Goal: Task Accomplishment & Management: Manage account settings

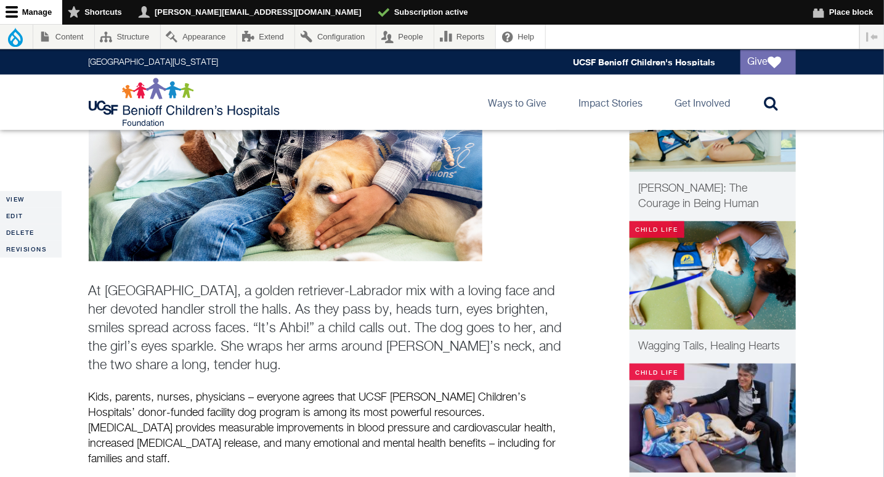
scroll to position [364, 0]
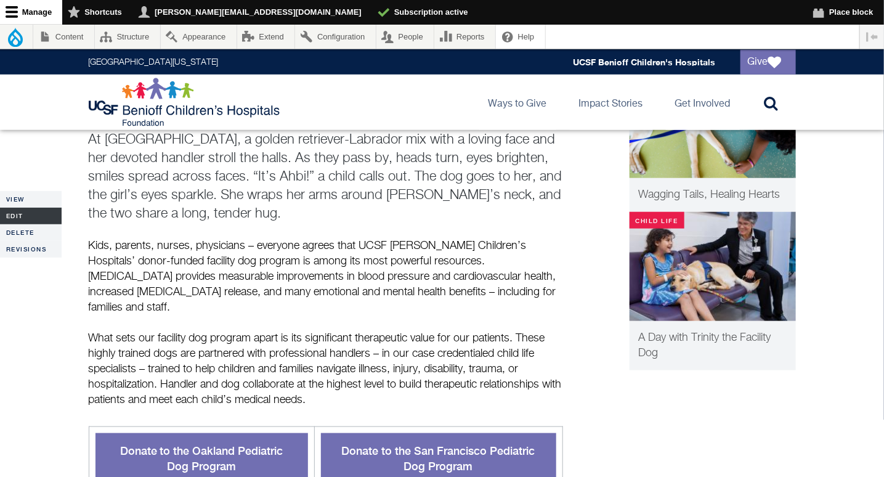
click at [29, 211] on link "Edit" at bounding box center [31, 216] width 62 height 17
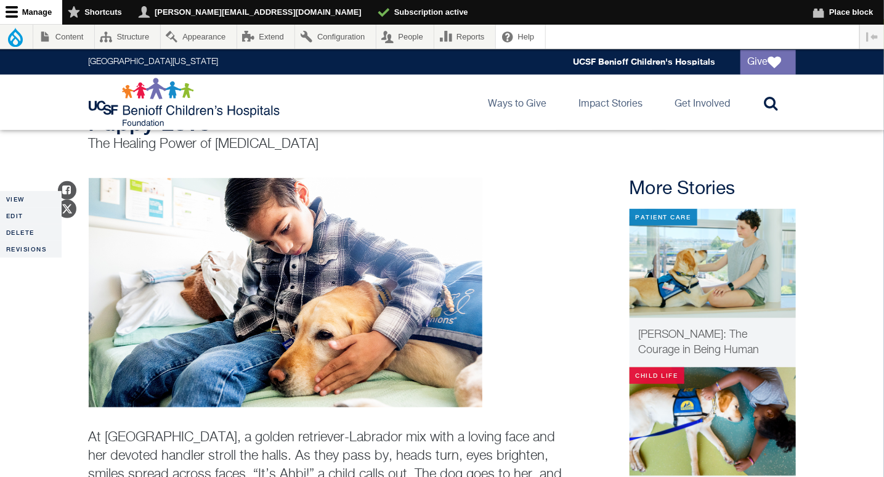
scroll to position [177, 0]
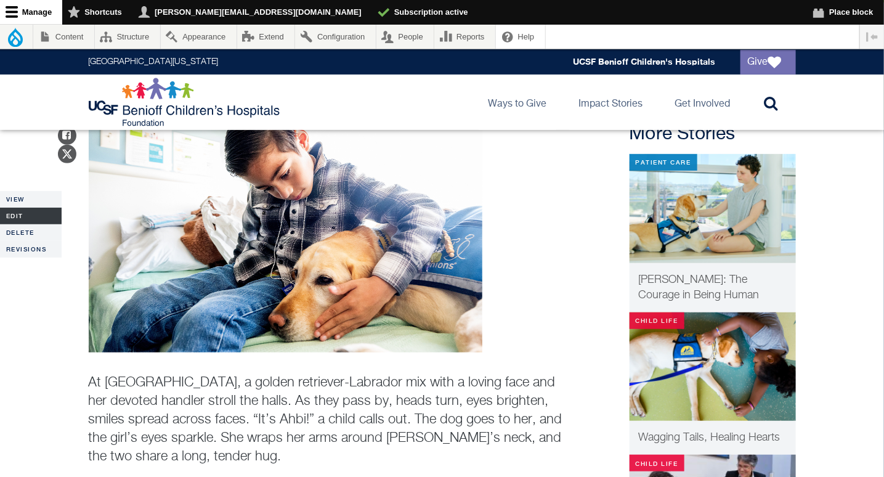
click at [14, 218] on link "Edit" at bounding box center [31, 216] width 62 height 17
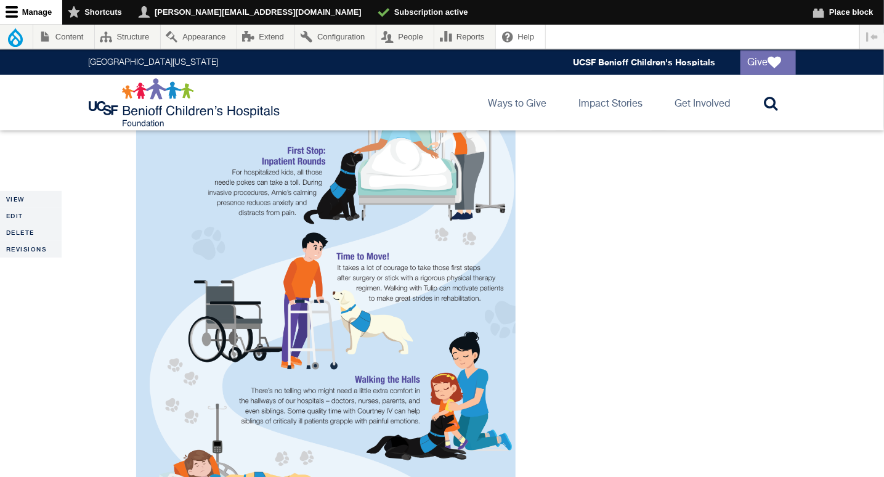
scroll to position [943, 0]
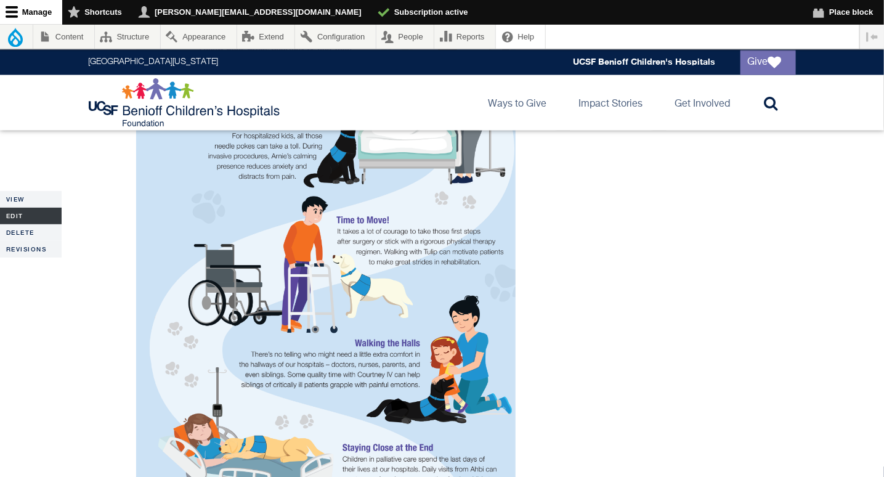
click at [20, 209] on link "Edit" at bounding box center [31, 216] width 62 height 17
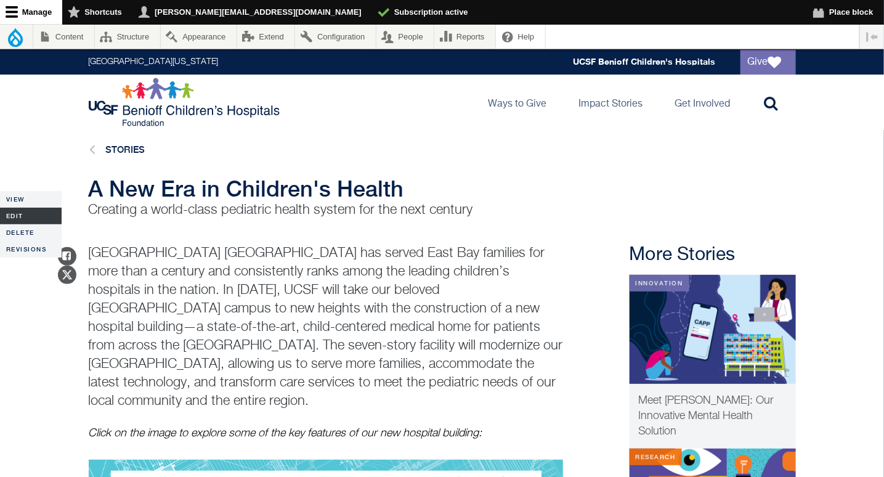
click at [18, 221] on link "Edit" at bounding box center [31, 216] width 62 height 17
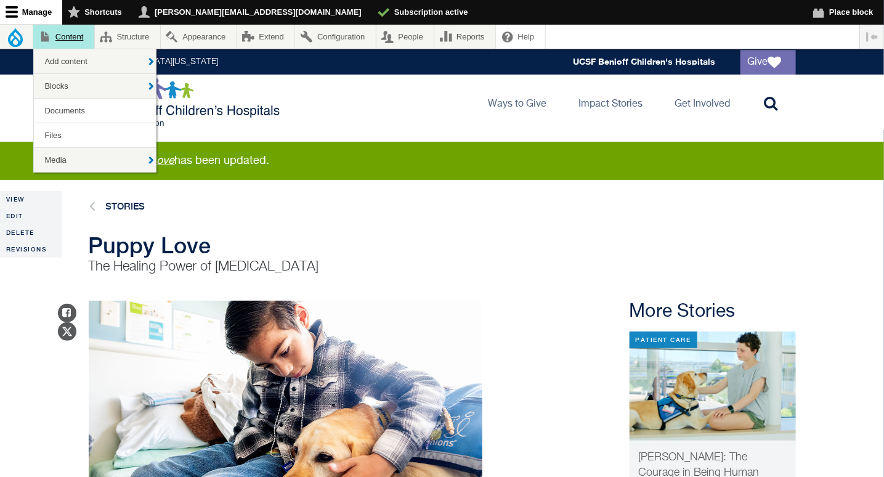
click at [79, 35] on link "Content" at bounding box center [63, 37] width 61 height 24
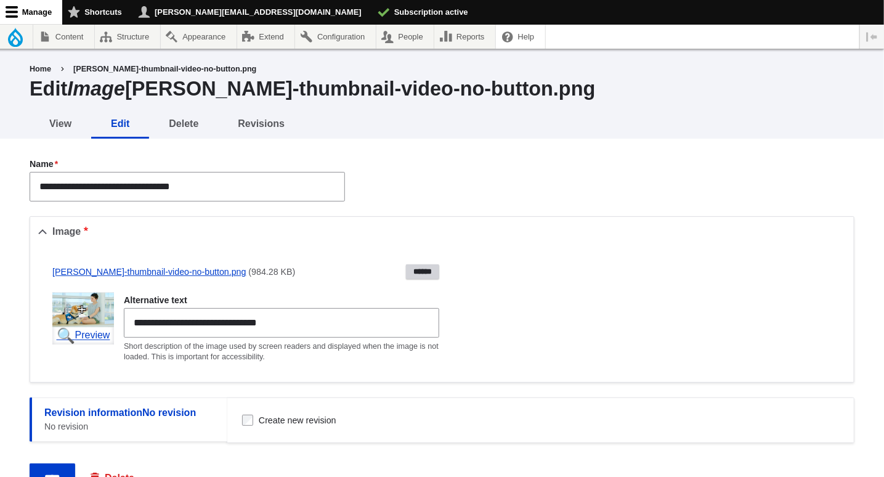
scroll to position [75, 0]
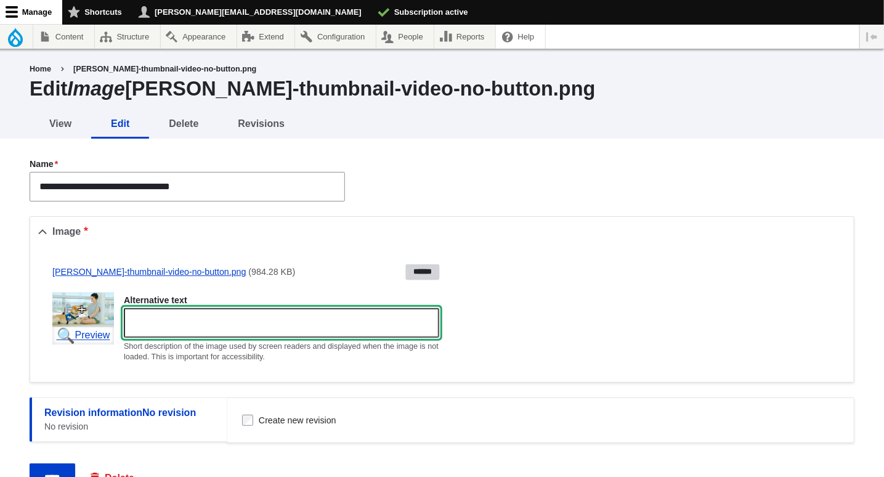
click at [237, 323] on input "Alternative text" at bounding box center [282, 323] width 316 height 30
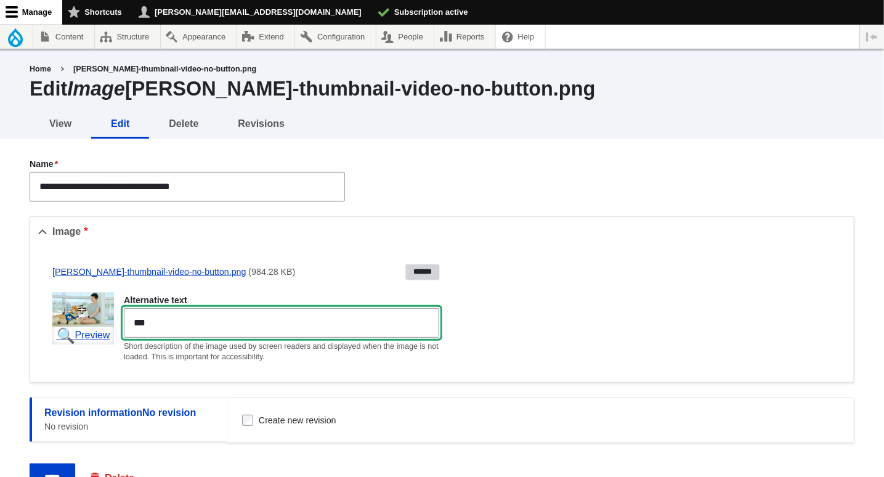
type input "**********"
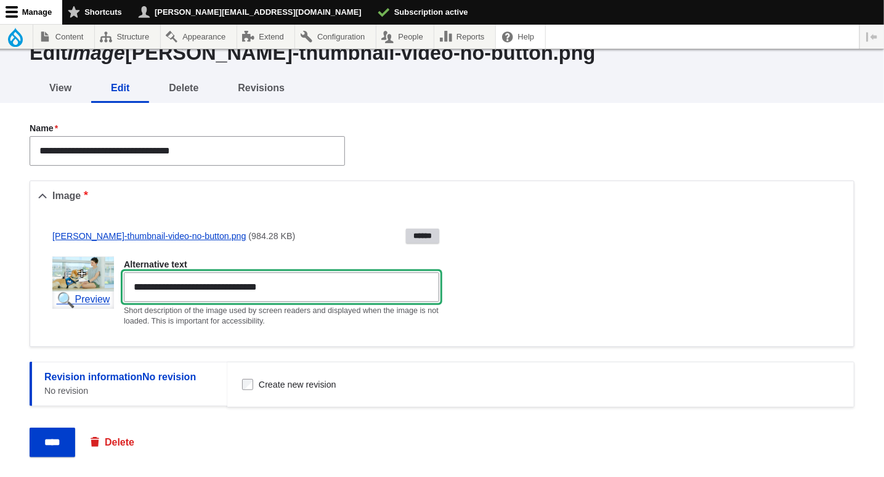
scroll to position [75, 0]
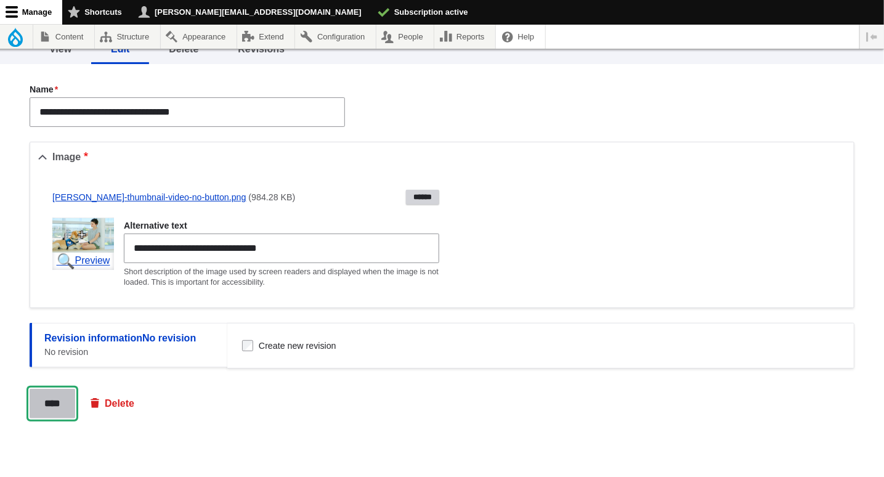
click at [44, 405] on input "****" at bounding box center [53, 404] width 46 height 30
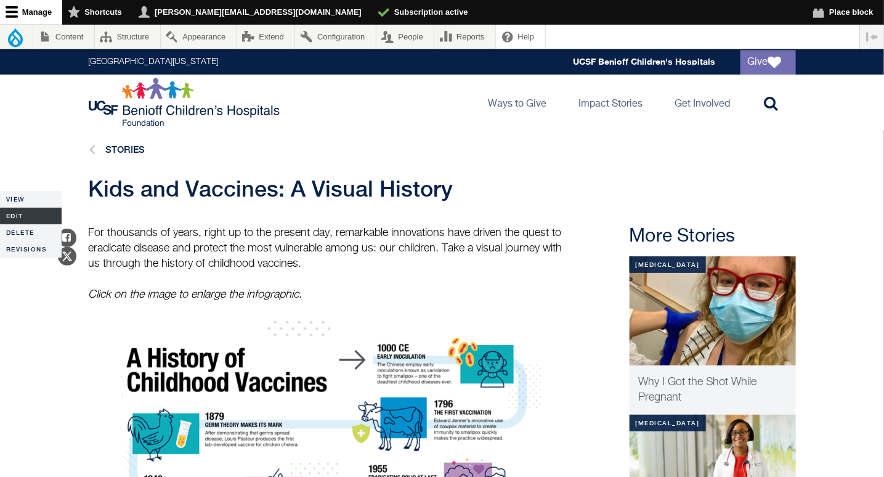
click at [11, 214] on link "Edit" at bounding box center [31, 216] width 62 height 17
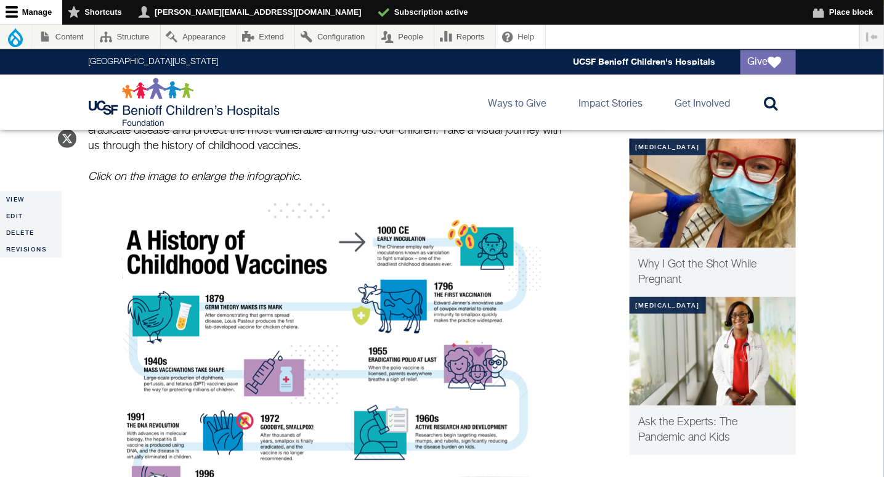
scroll to position [251, 0]
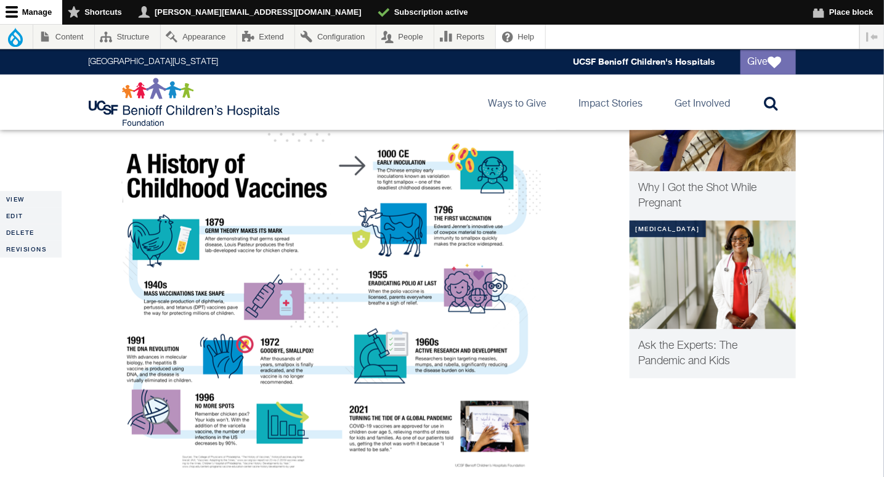
click at [379, 316] on img "History of Vaccines" at bounding box center [325, 302] width 431 height 351
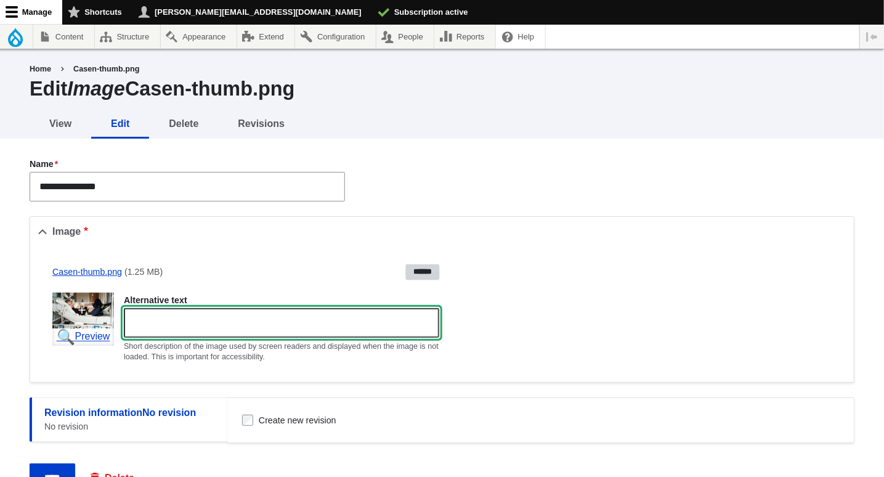
click at [234, 311] on input "Alternative text" at bounding box center [282, 323] width 316 height 30
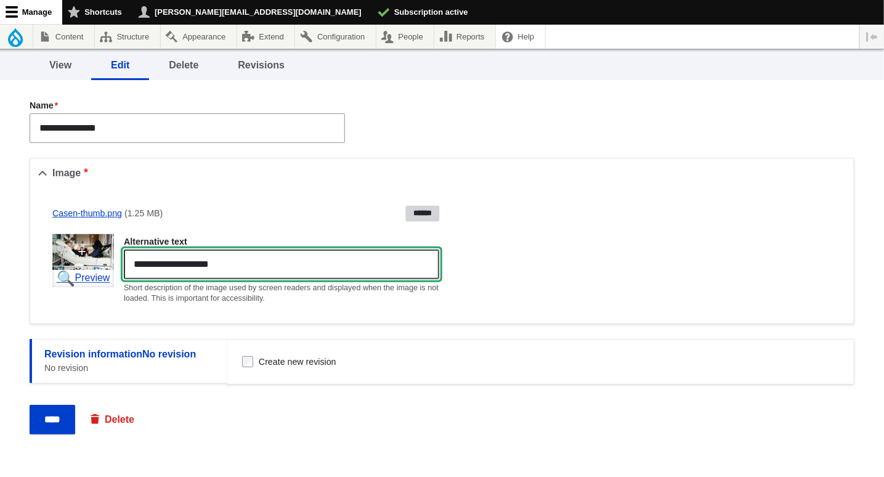
scroll to position [70, 0]
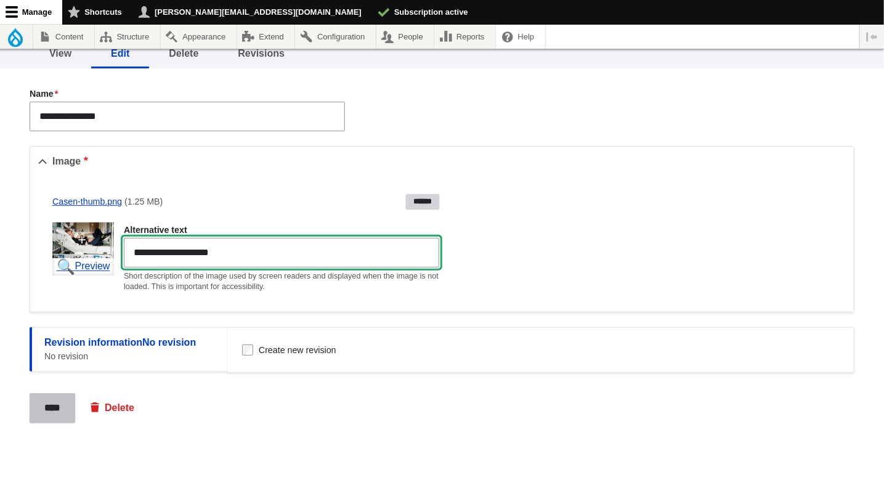
type input "**********"
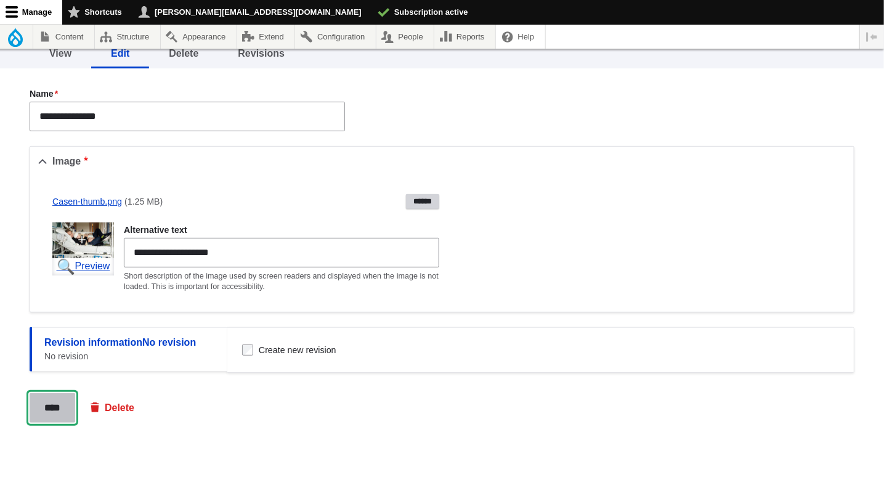
click at [64, 404] on input "****" at bounding box center [53, 408] width 46 height 30
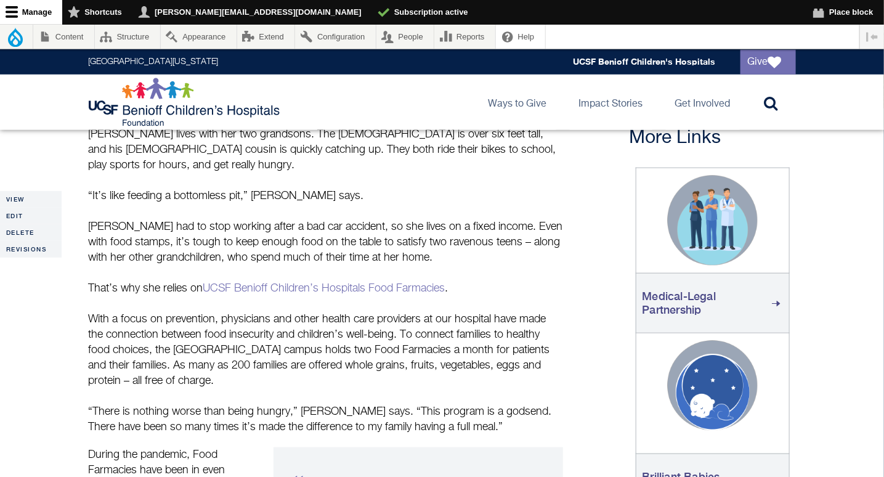
scroll to position [419, 0]
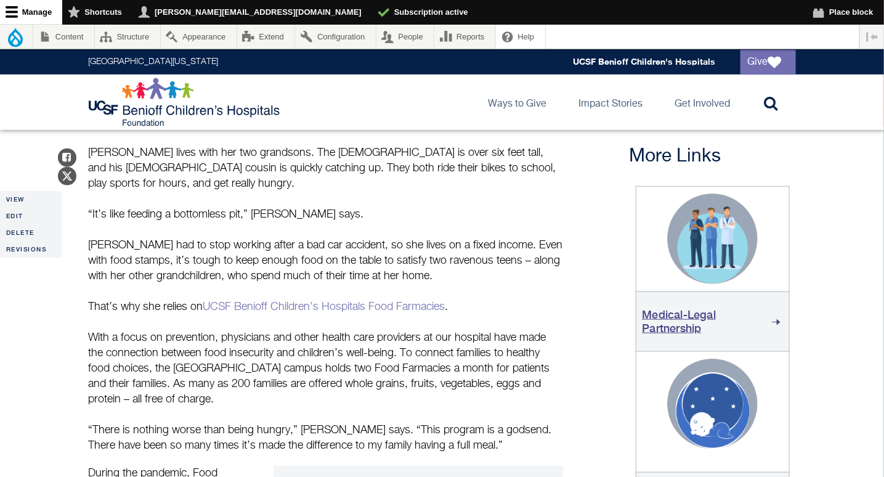
click at [675, 319] on link "Medical-Legal Partnership" at bounding box center [713, 321] width 141 height 47
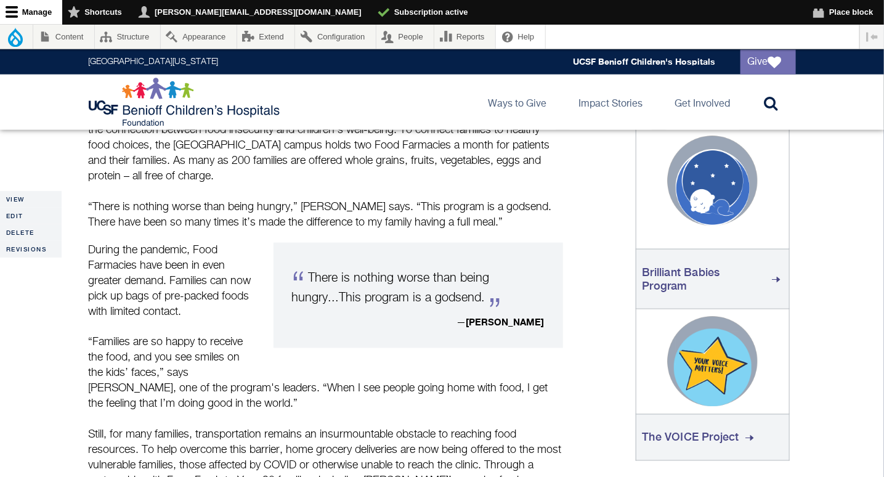
scroll to position [648, 0]
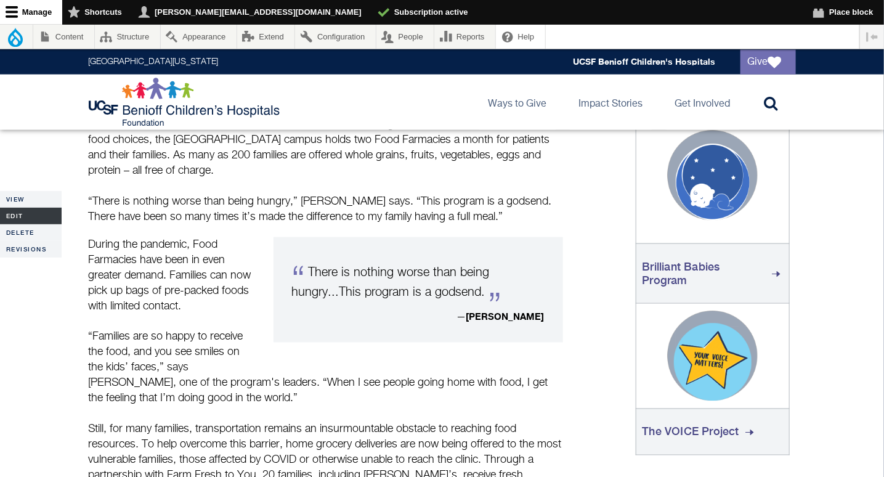
click at [22, 212] on link "Edit" at bounding box center [31, 216] width 62 height 17
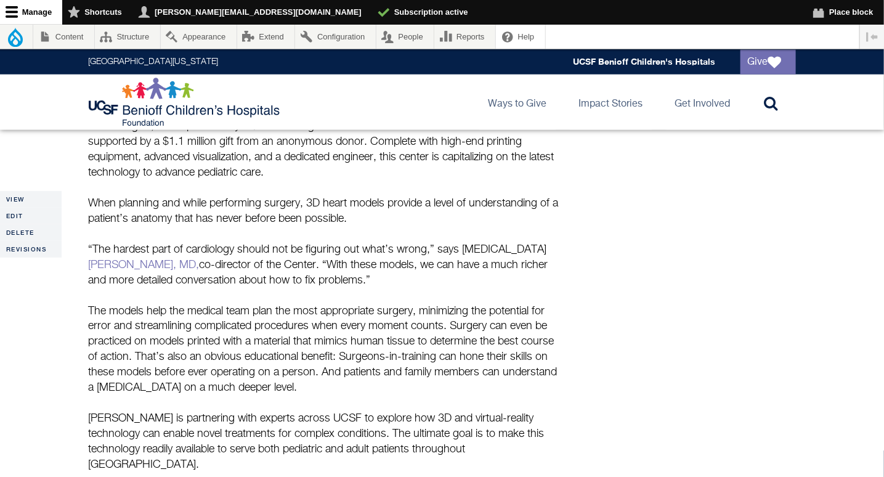
scroll to position [494, 0]
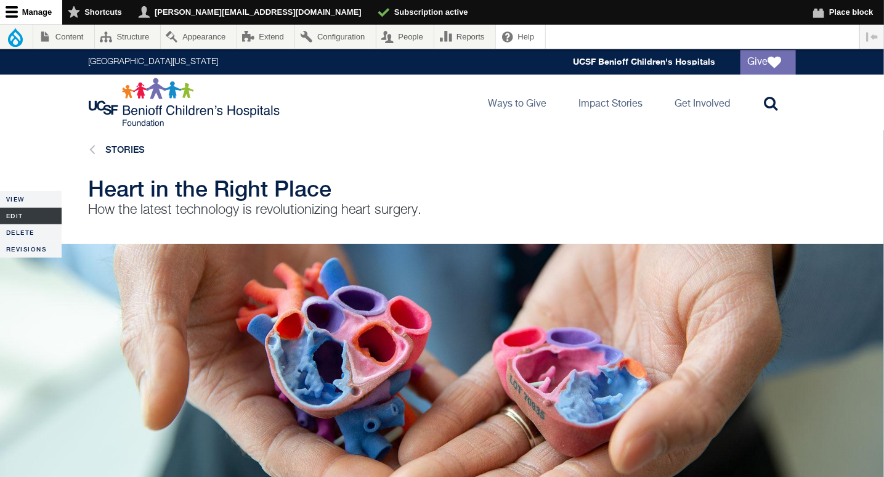
click at [17, 217] on link "Edit" at bounding box center [31, 216] width 62 height 17
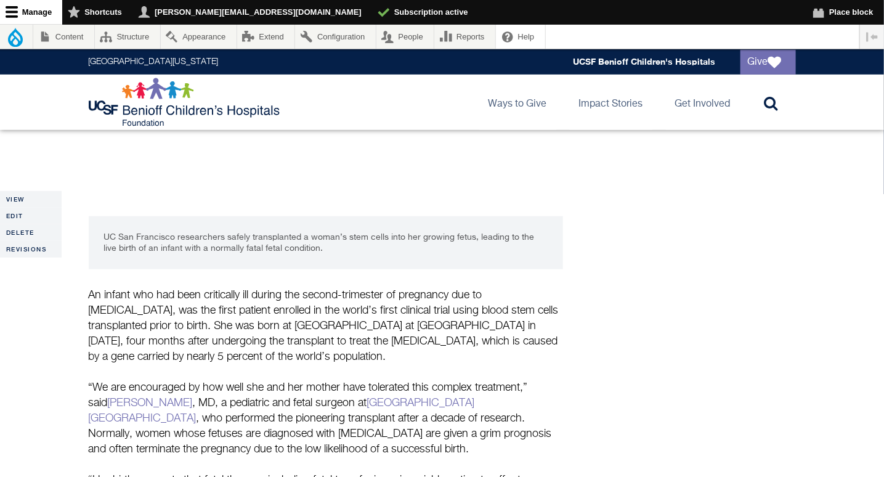
scroll to position [406, 0]
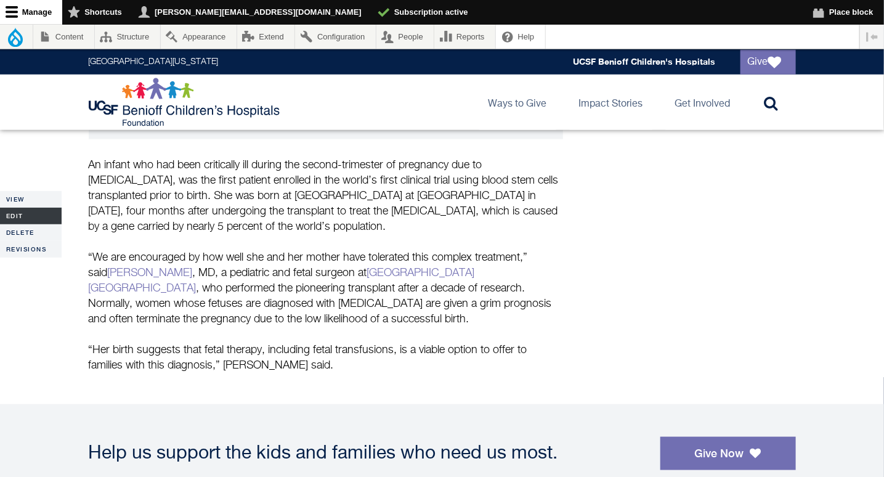
click at [11, 219] on link "Edit" at bounding box center [31, 216] width 62 height 17
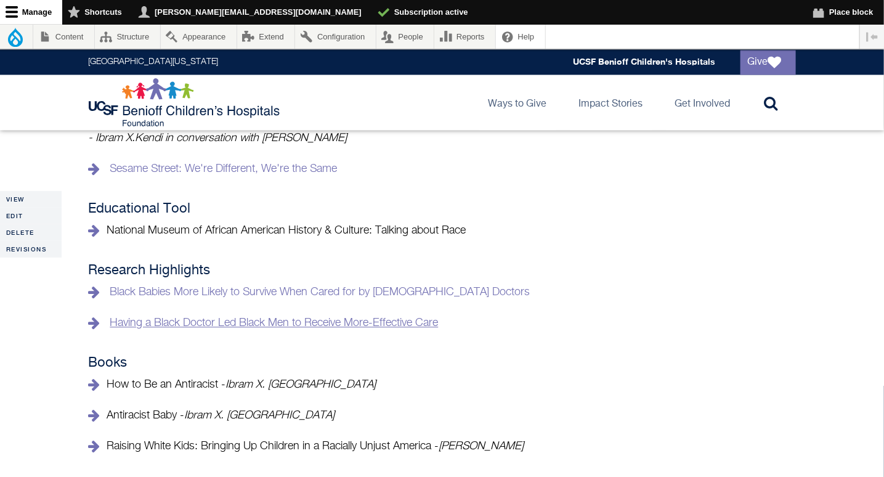
scroll to position [1023, 0]
click at [94, 230] on icon at bounding box center [96, 232] width 15 height 14
click at [131, 231] on p "National Museum of African American History & Culture: Talking about Race" at bounding box center [326, 231] width 475 height 15
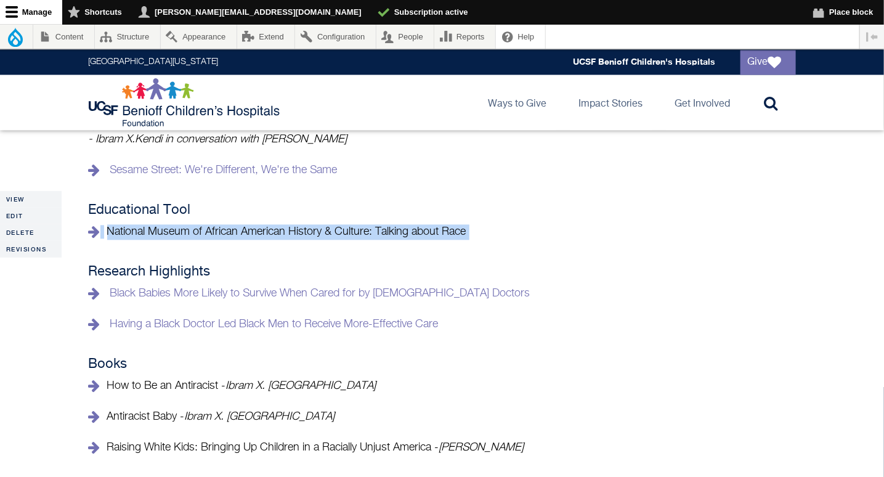
click at [131, 231] on p "National Museum of African American History & Culture: Talking about Race" at bounding box center [326, 231] width 475 height 15
click at [128, 231] on p "National Museum of African American History & Culture: Talking about Race" at bounding box center [326, 231] width 475 height 15
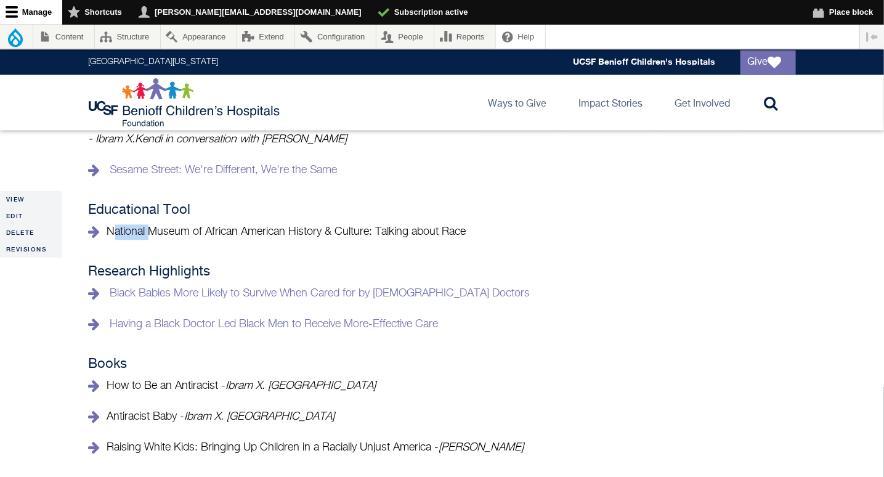
click at [128, 231] on p "National Museum of African American History & Culture: Talking about Race" at bounding box center [326, 231] width 475 height 15
click at [94, 226] on icon at bounding box center [96, 232] width 15 height 14
click at [30, 215] on link "Edit" at bounding box center [31, 216] width 62 height 17
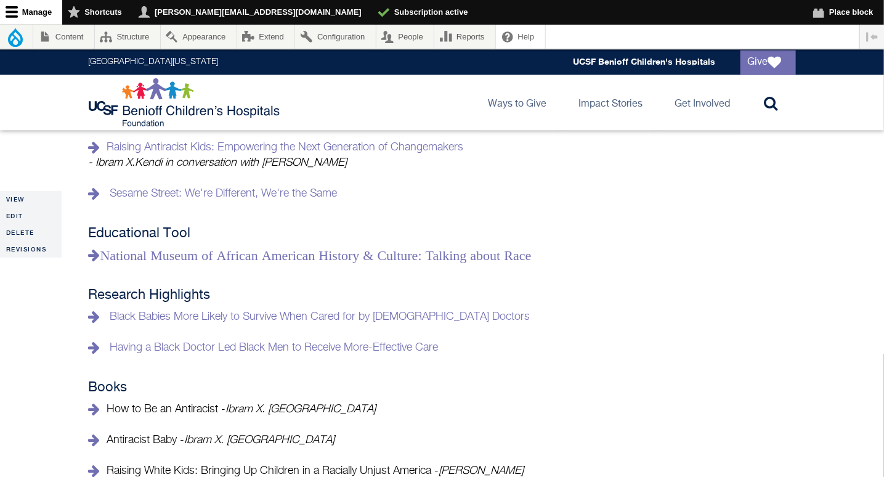
scroll to position [1065, 0]
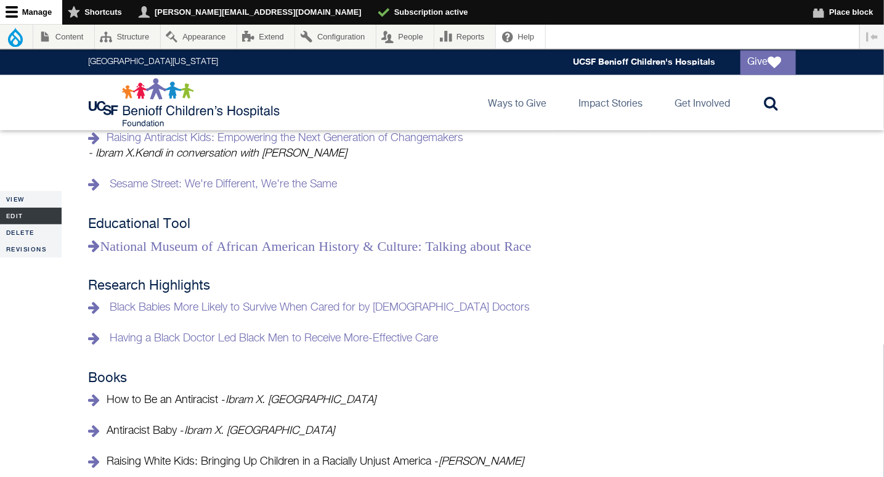
click at [25, 218] on link "Edit" at bounding box center [31, 216] width 62 height 17
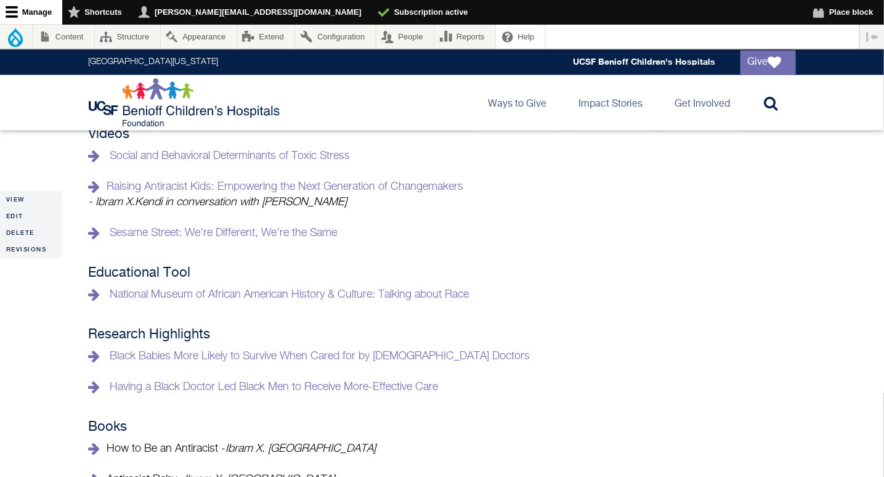
scroll to position [1059, 0]
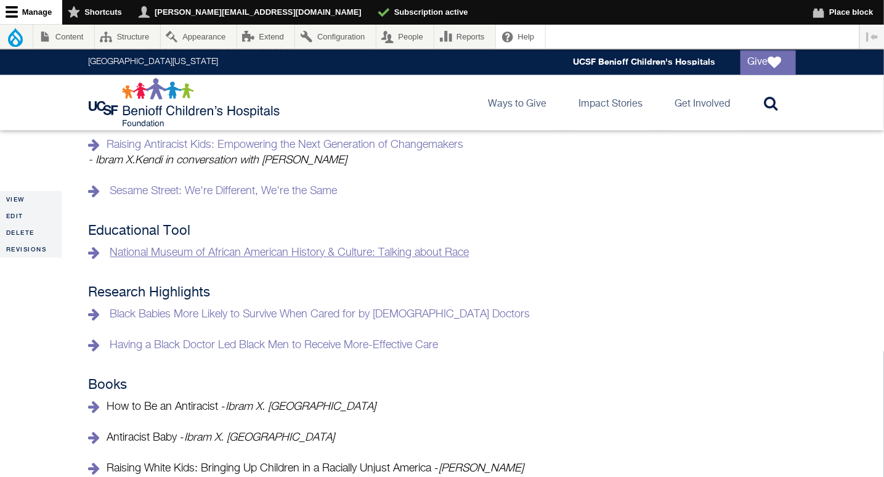
click at [391, 251] on link "National Museum of African American History & Culture: Talking about Race" at bounding box center [289, 252] width 359 height 11
click at [10, 216] on link "Edit" at bounding box center [31, 216] width 62 height 17
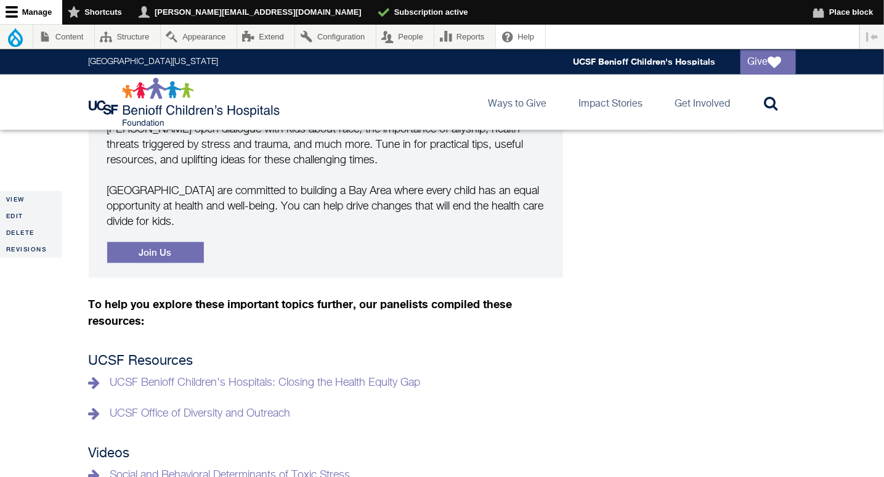
scroll to position [845, 0]
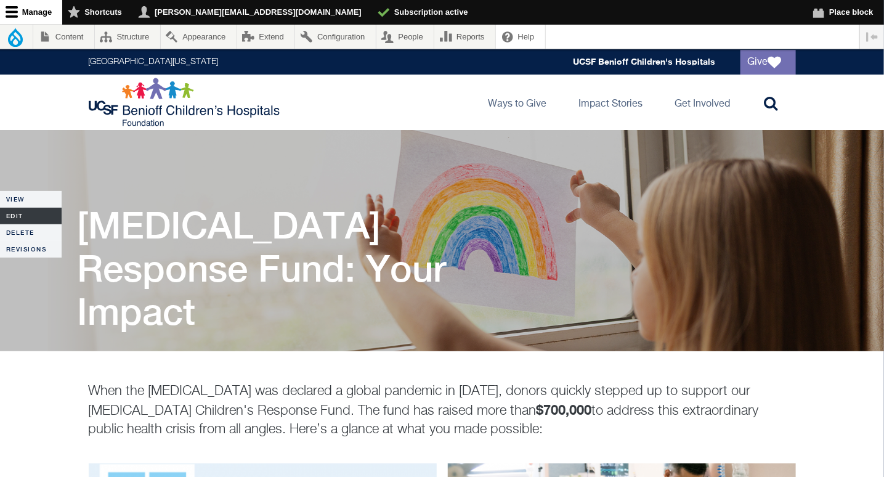
click at [20, 213] on link "Edit" at bounding box center [31, 216] width 62 height 17
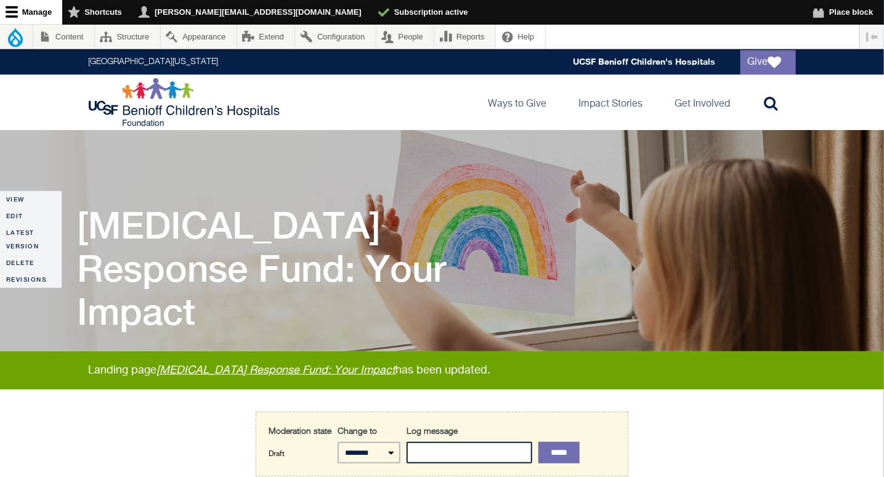
click at [481, 456] on input "Log message" at bounding box center [470, 453] width 126 height 22
type input "**********"
click at [580, 453] on input "*****" at bounding box center [559, 453] width 41 height 22
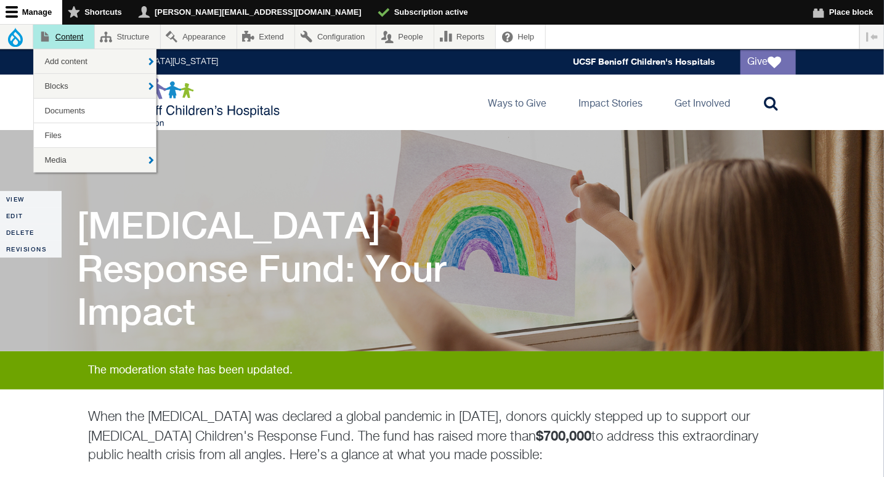
click at [64, 39] on link "Content" at bounding box center [63, 37] width 61 height 24
